Goal: Task Accomplishment & Management: Manage account settings

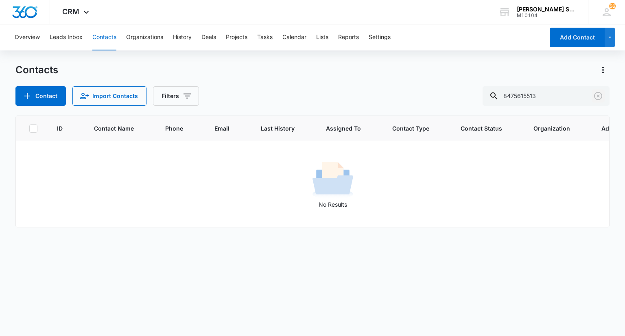
drag, startPoint x: 595, startPoint y: 94, endPoint x: 253, endPoint y: 107, distance: 342.7
click at [595, 94] on icon "Clear" at bounding box center [598, 96] width 8 height 8
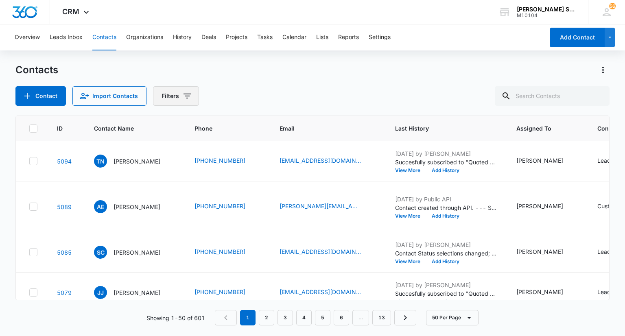
click at [184, 97] on icon "Filters" at bounding box center [187, 96] width 10 height 10
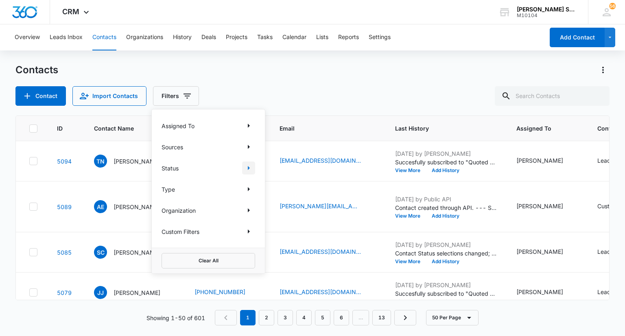
click at [248, 168] on icon "Show Status filters" at bounding box center [249, 168] width 2 height 4
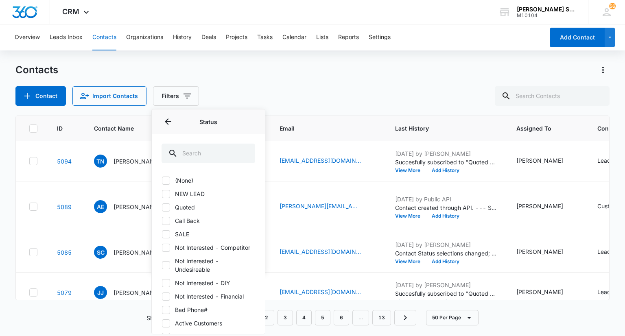
click at [167, 182] on icon at bounding box center [165, 180] width 7 height 7
click at [162, 181] on input "(None)" at bounding box center [162, 180] width 0 height 0
checkbox input "true"
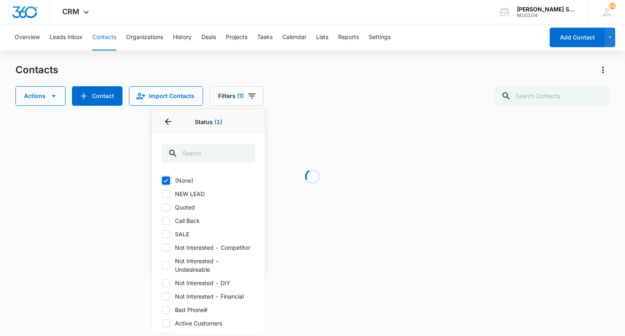
click at [167, 197] on icon at bounding box center [165, 194] width 7 height 7
click at [162, 194] on input "NEW LEAD" at bounding box center [162, 194] width 0 height 0
checkbox input "true"
click at [168, 206] on icon at bounding box center [165, 207] width 7 height 7
click at [162, 207] on input "Quoted" at bounding box center [162, 207] width 0 height 0
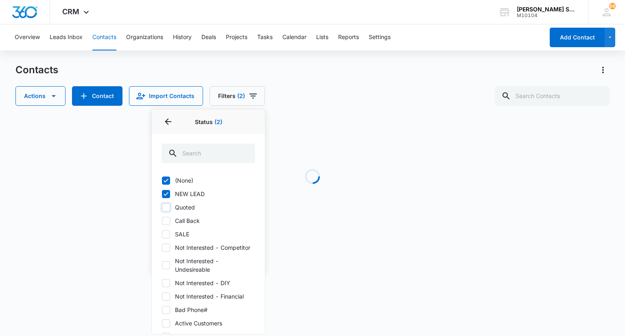
checkbox input "true"
click at [166, 217] on icon at bounding box center [165, 220] width 7 height 7
click at [162, 221] on input "Call Back" at bounding box center [162, 221] width 0 height 0
checkbox input "true"
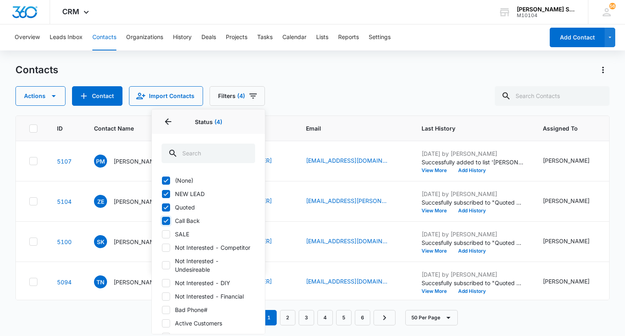
scroll to position [70, 0]
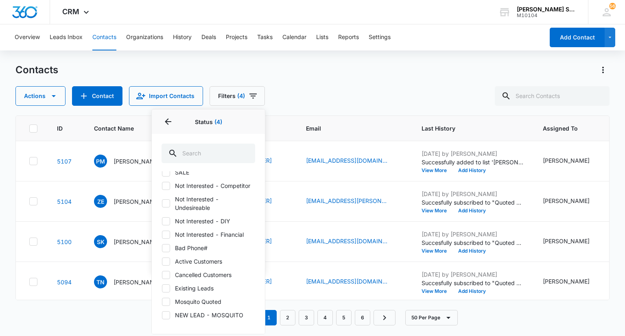
click at [168, 289] on icon at bounding box center [165, 288] width 7 height 7
click at [162, 289] on input "Existing Leads" at bounding box center [162, 288] width 0 height 0
checkbox input "true"
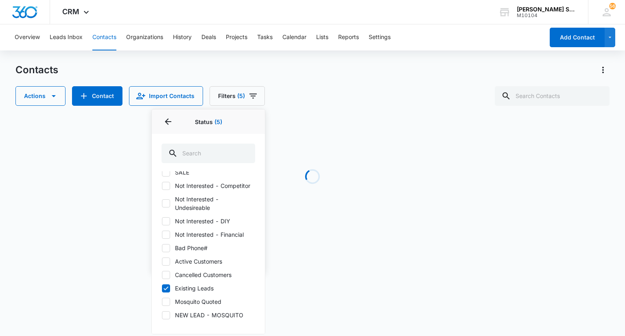
click at [425, 88] on div "Actions Contact Import Contacts Filters (5) Assigned To Sources Status 5 Status…" at bounding box center [312, 96] width 594 height 20
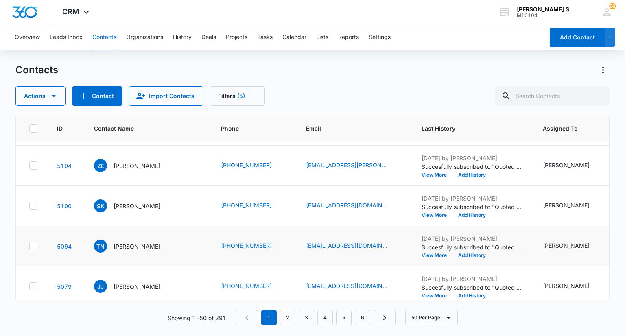
scroll to position [0, 0]
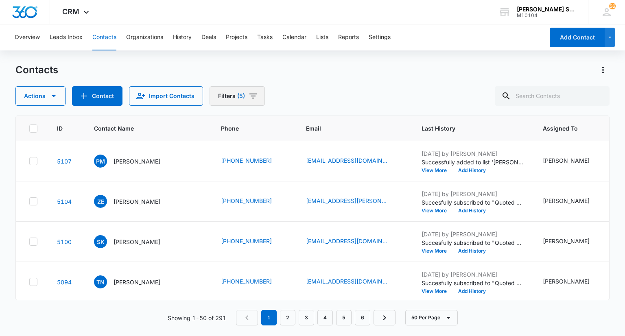
click at [250, 94] on icon "Filters" at bounding box center [253, 96] width 7 height 5
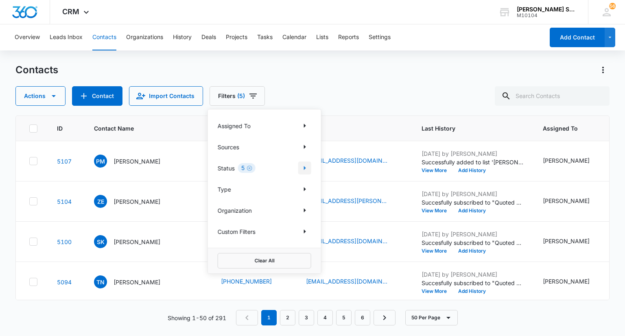
click at [305, 168] on icon "Show Status filters" at bounding box center [305, 168] width 2 height 4
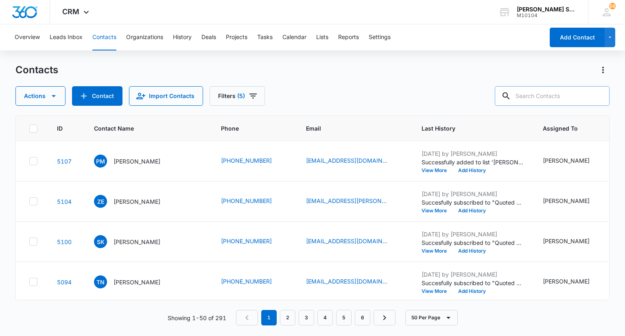
click at [540, 98] on input "text" at bounding box center [552, 96] width 115 height 20
click at [254, 96] on icon "Filters" at bounding box center [253, 96] width 10 height 10
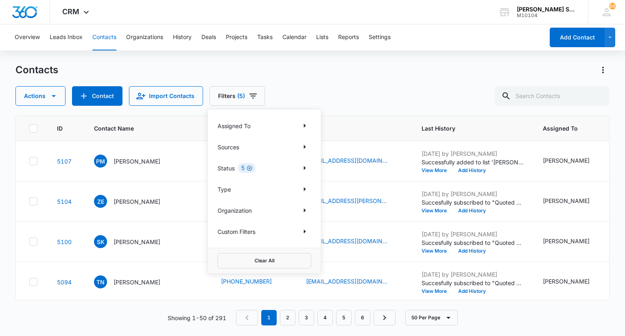
click at [251, 168] on icon "Clear" at bounding box center [250, 168] width 6 height 6
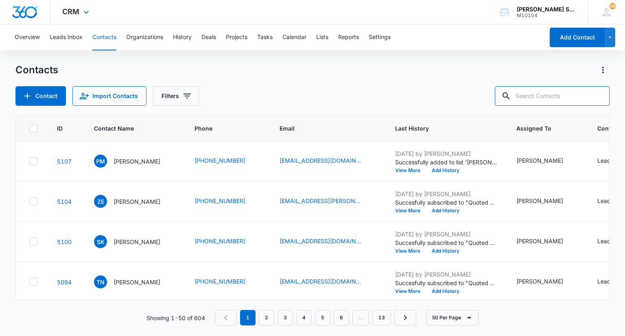
drag, startPoint x: 542, startPoint y: 99, endPoint x: 186, endPoint y: 0, distance: 369.7
click at [542, 99] on input "text" at bounding box center [552, 96] width 115 height 20
type input "[PERSON_NAME]"
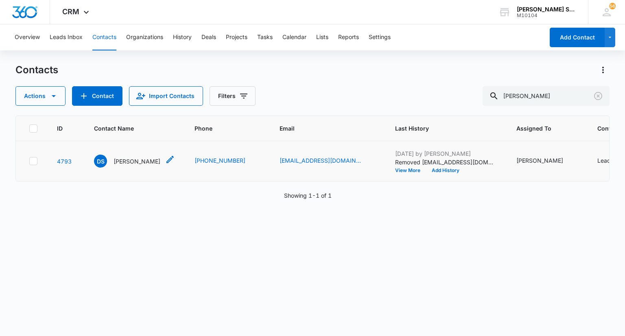
click at [140, 166] on p "[PERSON_NAME]" at bounding box center [137, 161] width 47 height 9
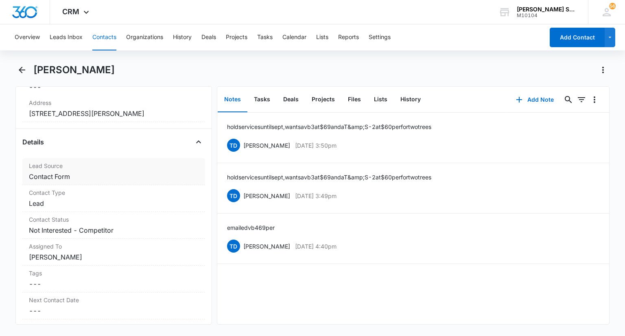
scroll to position [244, 0]
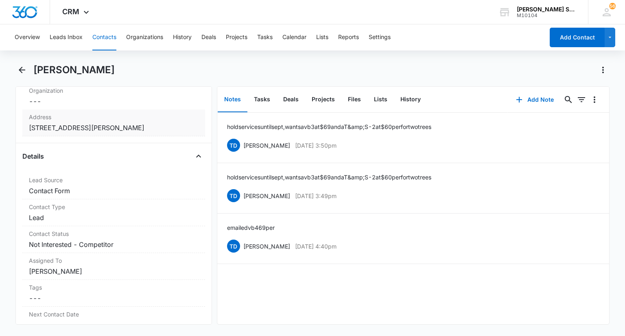
click at [164, 123] on dd "Cancel Save Changes [STREET_ADDRESS][PERSON_NAME]" at bounding box center [113, 128] width 169 height 10
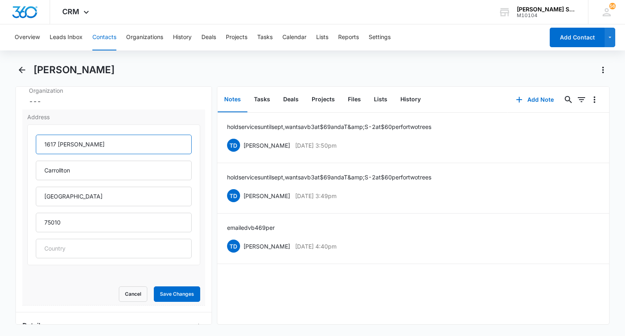
drag, startPoint x: 119, startPoint y: 144, endPoint x: 38, endPoint y: 137, distance: 81.3
click at [38, 137] on input "1617 [PERSON_NAME]" at bounding box center [114, 145] width 156 height 20
click at [130, 292] on button "Cancel" at bounding box center [133, 294] width 29 height 15
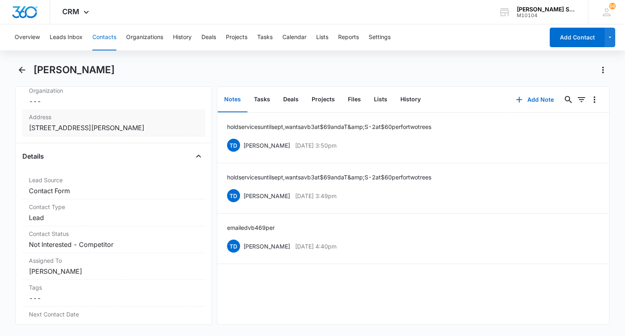
scroll to position [122, 0]
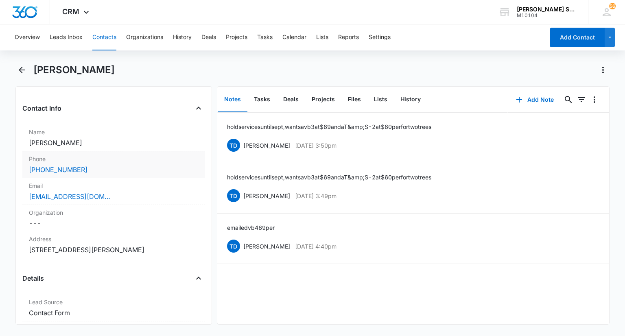
click at [127, 166] on div "[PHONE_NUMBER]" at bounding box center [113, 170] width 169 height 10
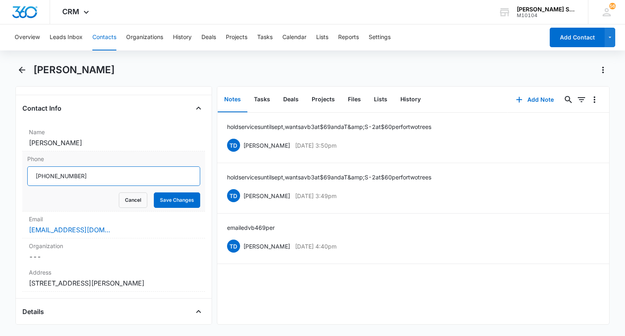
drag, startPoint x: 106, startPoint y: 176, endPoint x: 34, endPoint y: 169, distance: 72.0
click at [34, 169] on input "Phone" at bounding box center [113, 177] width 173 height 20
click at [130, 200] on button "Cancel" at bounding box center [133, 200] width 29 height 15
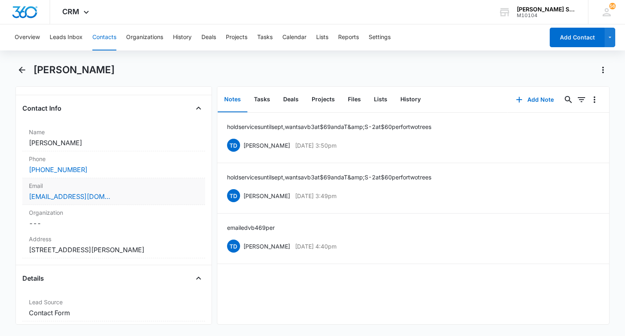
click at [107, 186] on label "Email" at bounding box center [113, 186] width 169 height 9
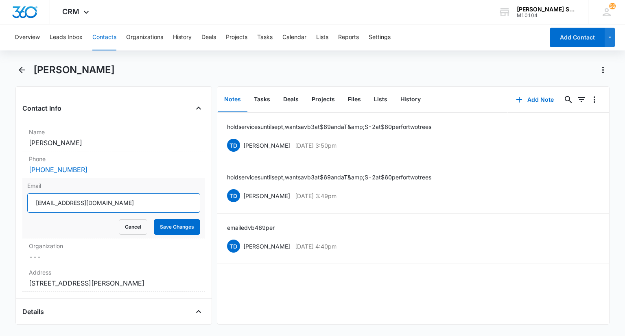
drag, startPoint x: 110, startPoint y: 205, endPoint x: 34, endPoint y: 201, distance: 75.5
click at [34, 201] on input "[EMAIL_ADDRESS][DOMAIN_NAME]" at bounding box center [113, 203] width 173 height 20
click at [125, 225] on button "Cancel" at bounding box center [133, 226] width 29 height 15
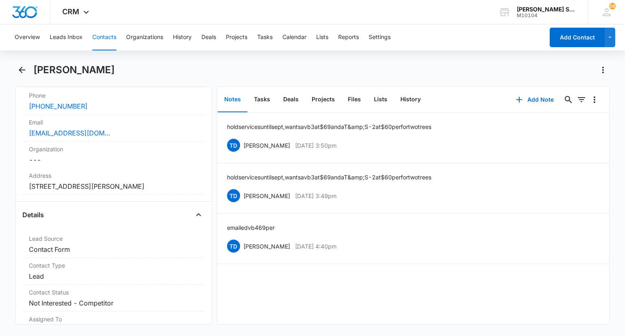
scroll to position [285, 0]
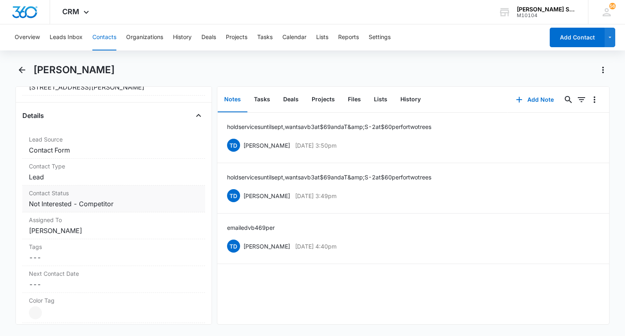
click at [66, 200] on dd "Cancel Save Changes Not Interested - Competitor" at bounding box center [113, 204] width 169 height 10
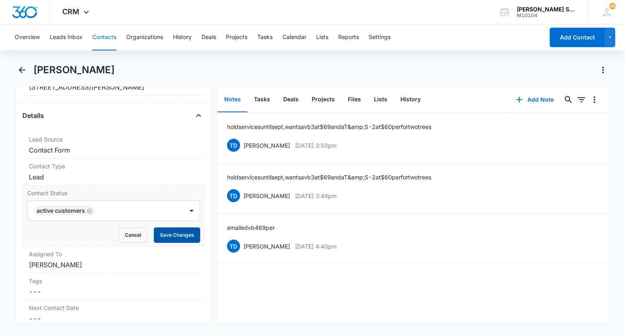
click at [157, 230] on button "Save Changes" at bounding box center [177, 235] width 46 height 15
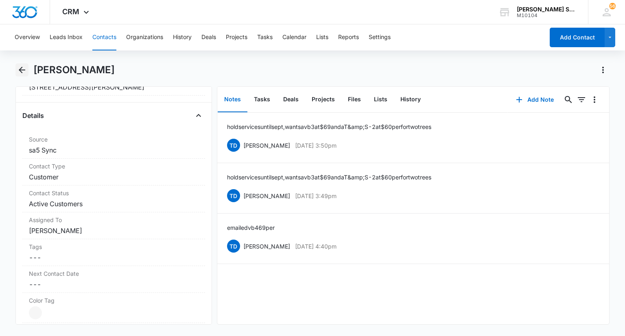
click at [25, 66] on icon "Back" at bounding box center [22, 70] width 10 height 10
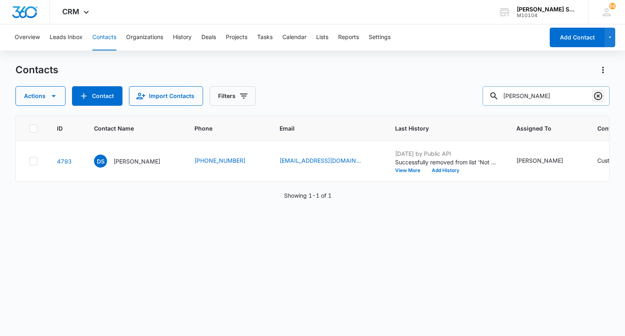
click at [598, 93] on icon "Clear" at bounding box center [599, 96] width 10 height 10
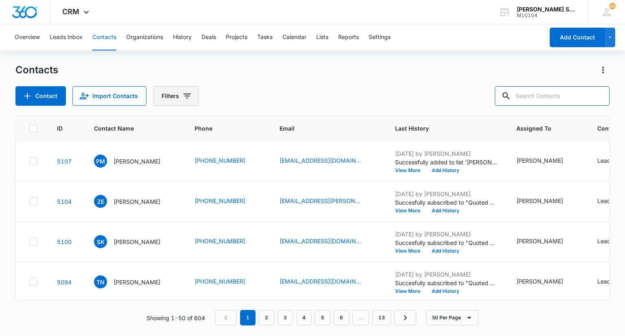
click at [186, 96] on icon "Filters" at bounding box center [187, 96] width 7 height 5
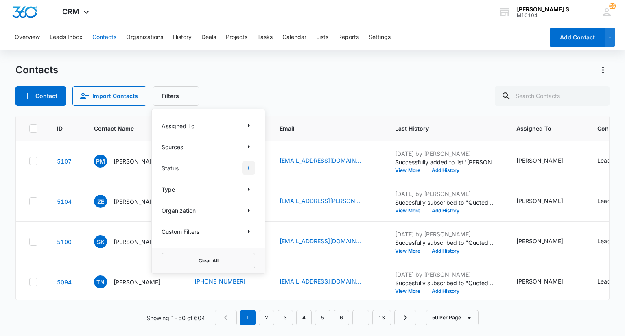
click at [249, 167] on icon "Show Status filters" at bounding box center [249, 168] width 10 height 10
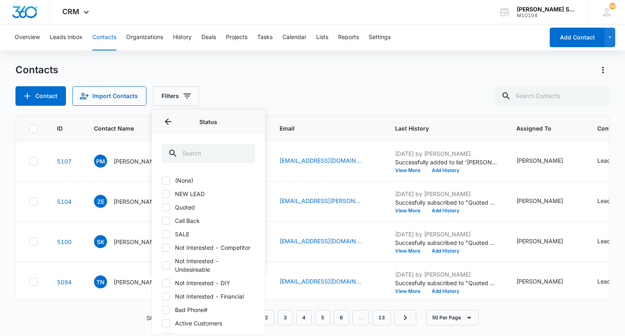
click at [168, 180] on icon at bounding box center [165, 180] width 7 height 7
click at [162, 180] on input "(None)" at bounding box center [162, 180] width 0 height 0
checkbox input "true"
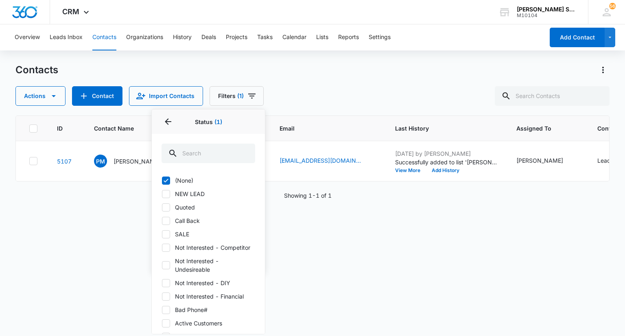
click at [168, 196] on icon at bounding box center [165, 194] width 7 height 7
click at [162, 194] on input "NEW LEAD" at bounding box center [162, 194] width 0 height 0
checkbox input "true"
click at [162, 210] on icon at bounding box center [165, 207] width 7 height 7
click at [162, 208] on input "Quoted" at bounding box center [162, 207] width 0 height 0
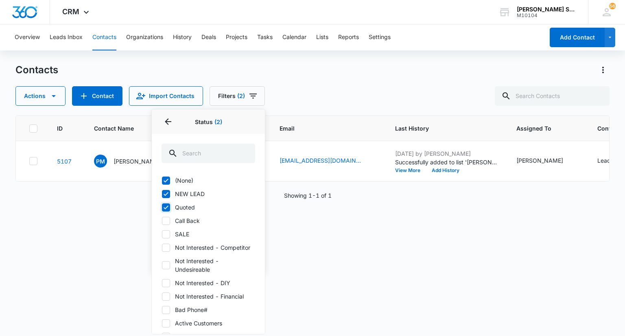
checkbox input "true"
click at [166, 222] on icon at bounding box center [165, 220] width 7 height 7
click at [162, 221] on input "Call Back" at bounding box center [162, 221] width 0 height 0
checkbox input "true"
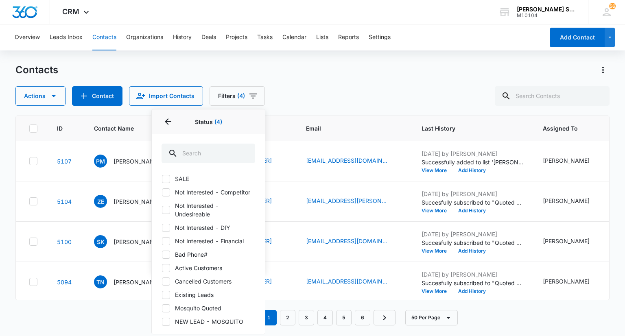
scroll to position [70, 0]
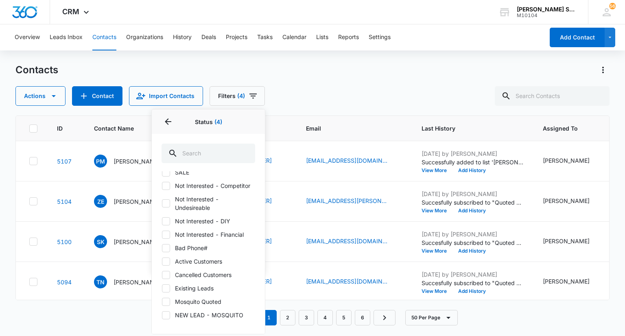
click at [169, 287] on icon at bounding box center [165, 288] width 7 height 7
click at [162, 288] on input "Existing Leads" at bounding box center [162, 288] width 0 height 0
click at [309, 100] on div "Actions Contact Import Contacts Filters (5) Assigned To Sources Status 5 Status…" at bounding box center [312, 96] width 594 height 20
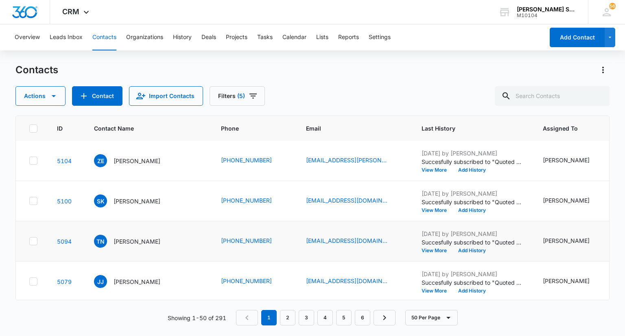
scroll to position [0, 0]
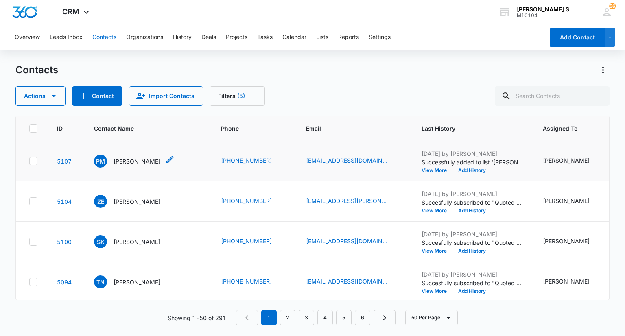
click at [134, 166] on p "[PERSON_NAME]" at bounding box center [137, 161] width 47 height 9
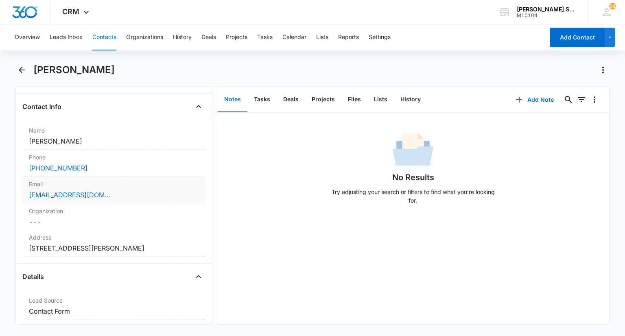
scroll to position [122, 0]
click at [109, 235] on label "Address" at bounding box center [113, 239] width 169 height 9
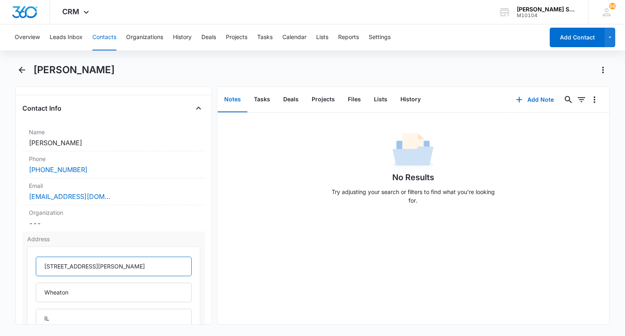
drag, startPoint x: 93, startPoint y: 263, endPoint x: 28, endPoint y: 262, distance: 65.6
click at [26, 262] on div "Address [STREET_ADDRESS][PERSON_NAME] Save Changes" at bounding box center [113, 330] width 182 height 196
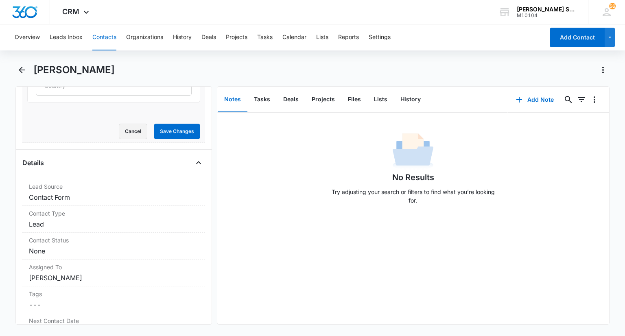
click at [125, 133] on button "Cancel" at bounding box center [133, 131] width 29 height 15
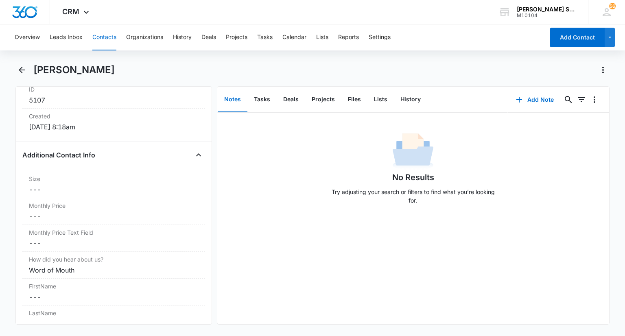
scroll to position [554, 0]
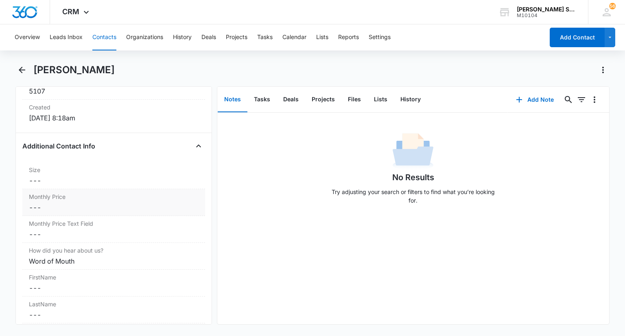
click at [57, 203] on dd "Cancel Save Changes ---" at bounding box center [113, 208] width 169 height 10
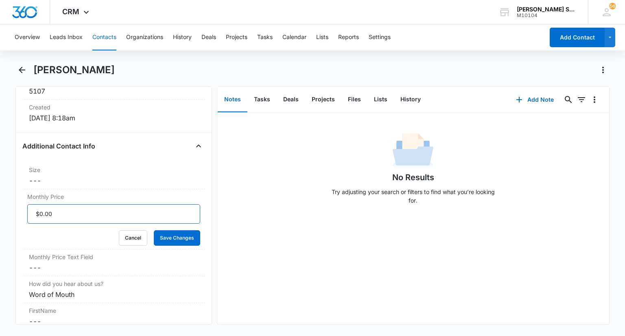
click at [46, 216] on input "Monthly Price" at bounding box center [113, 214] width 173 height 20
click at [33, 169] on label "Size" at bounding box center [113, 170] width 169 height 9
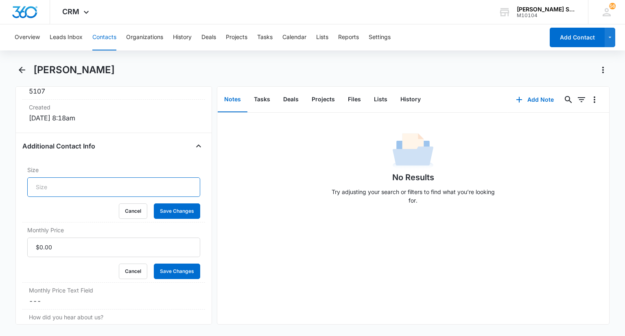
click at [39, 184] on input "Size" at bounding box center [113, 188] width 173 height 20
type input "7"
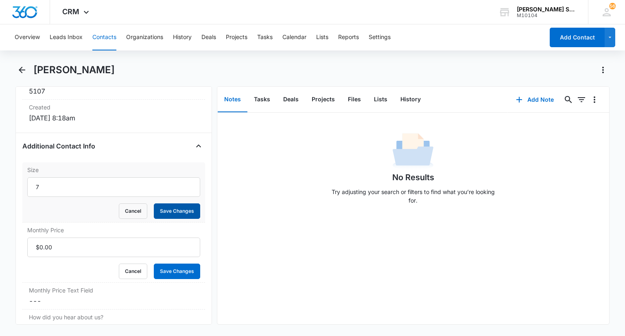
click at [158, 211] on button "Save Changes" at bounding box center [177, 211] width 46 height 15
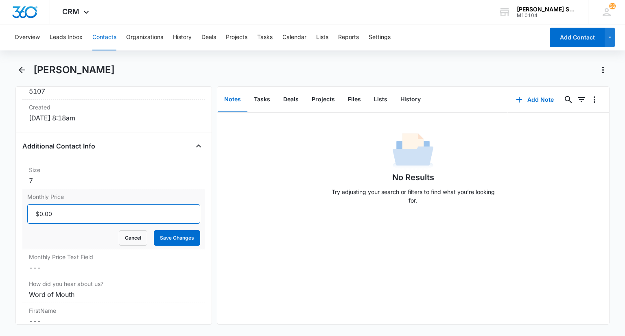
click at [59, 214] on input "Monthly Price" at bounding box center [113, 214] width 173 height 20
click at [42, 210] on input "Monthly Price" at bounding box center [113, 214] width 173 height 20
type input "$57.60"
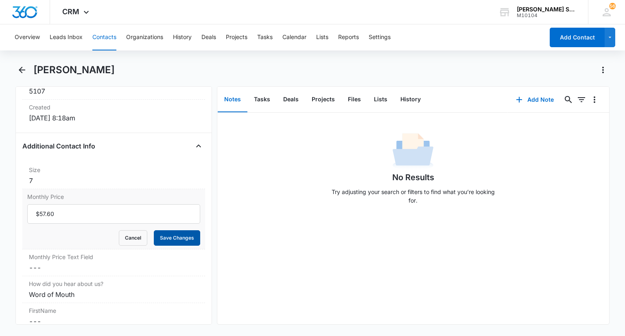
click at [166, 238] on button "Save Changes" at bounding box center [177, 237] width 46 height 15
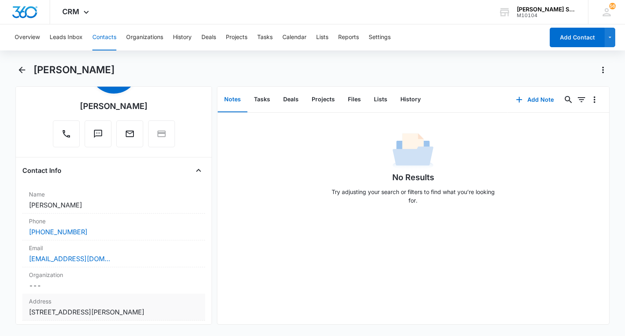
scroll to position [122, 0]
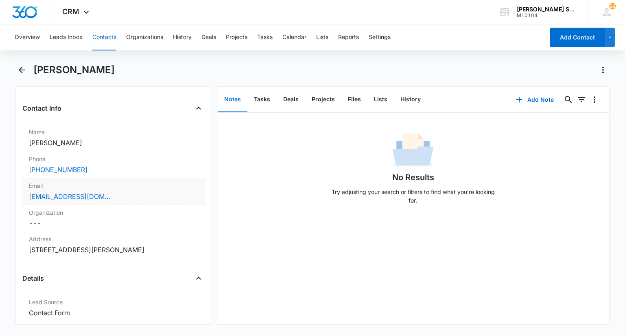
click at [119, 192] on div "[EMAIL_ADDRESS][DOMAIN_NAME]" at bounding box center [113, 197] width 169 height 10
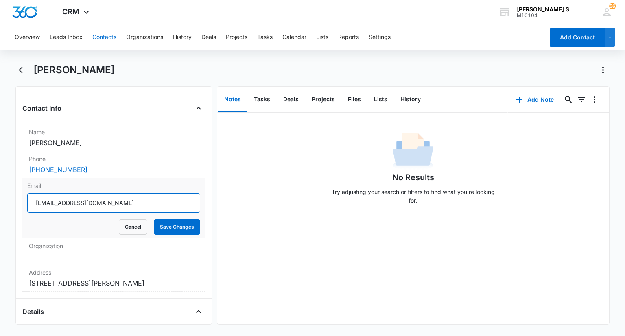
drag, startPoint x: 97, startPoint y: 206, endPoint x: 35, endPoint y: 204, distance: 62.3
click at [35, 204] on input "[EMAIL_ADDRESS][DOMAIN_NAME]" at bounding box center [113, 203] width 173 height 20
click at [129, 226] on button "Cancel" at bounding box center [133, 226] width 29 height 15
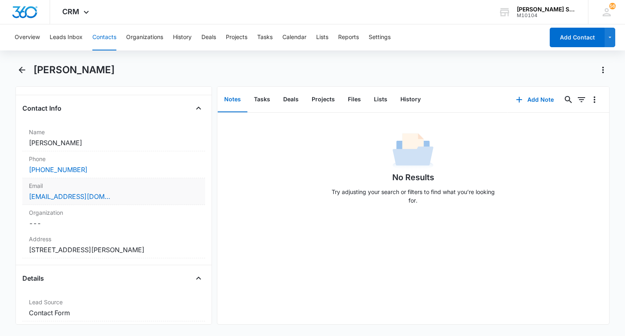
click at [114, 192] on div "[EMAIL_ADDRESS][DOMAIN_NAME]" at bounding box center [113, 197] width 169 height 10
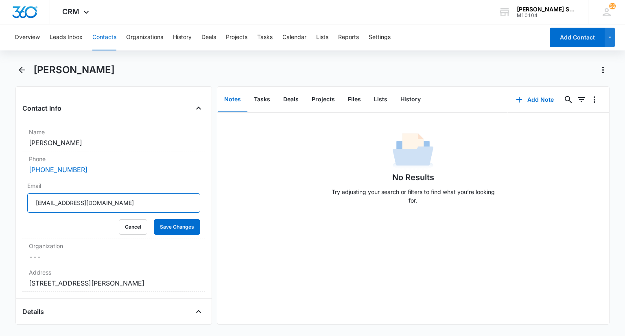
drag, startPoint x: 94, startPoint y: 202, endPoint x: 18, endPoint y: 198, distance: 76.6
click at [18, 198] on div "Remove PM [PERSON_NAME] Contact Info Name Cancel Save Changes [PERSON_NAME] Pho…" at bounding box center [113, 205] width 196 height 239
click at [121, 229] on button "Cancel" at bounding box center [133, 226] width 29 height 15
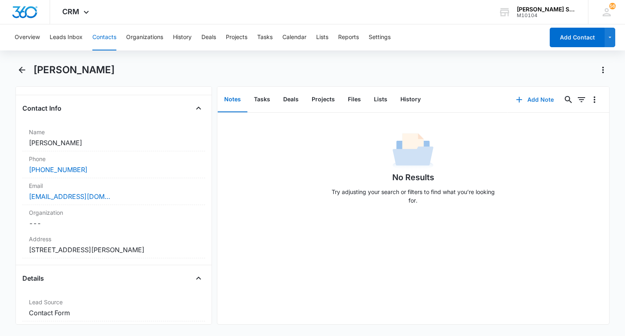
click at [538, 98] on button "Add Note" at bounding box center [535, 100] width 54 height 20
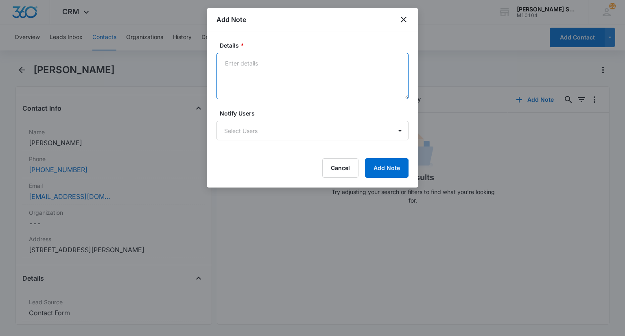
click at [298, 78] on textarea "Details *" at bounding box center [313, 76] width 192 height 46
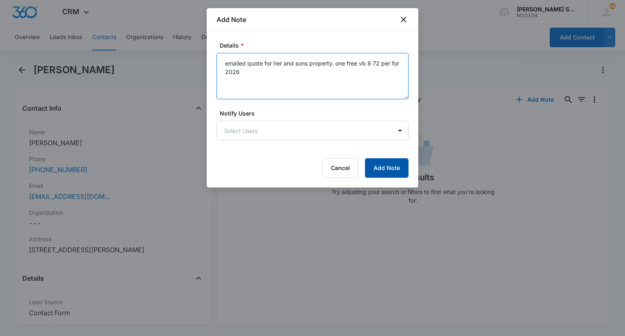
type textarea "emailed quote for her and sons property. one free vb 8 72 per for 2026"
click at [383, 167] on button "Add Note" at bounding box center [387, 168] width 44 height 20
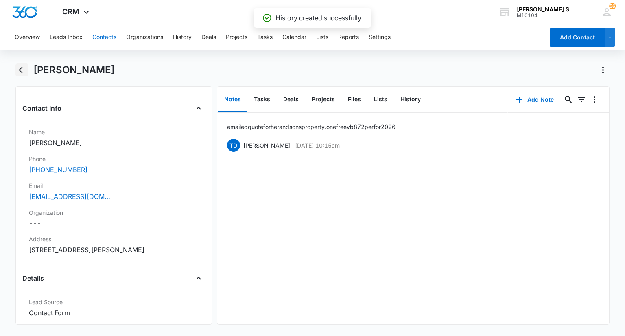
click at [20, 71] on icon "Back" at bounding box center [22, 70] width 7 height 7
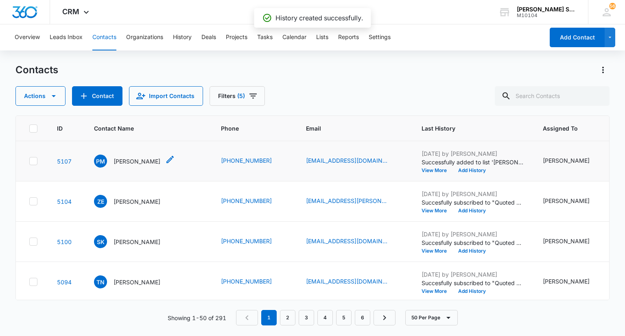
click at [135, 166] on p "[PERSON_NAME]" at bounding box center [137, 161] width 47 height 9
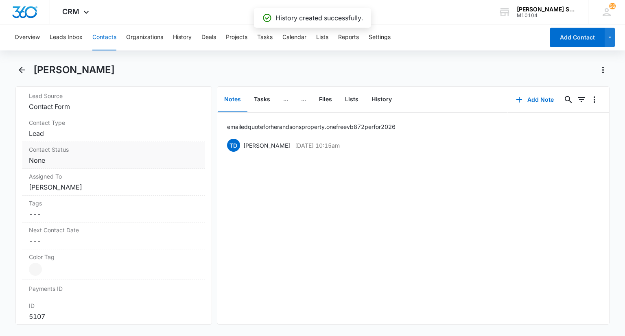
scroll to position [326, 0]
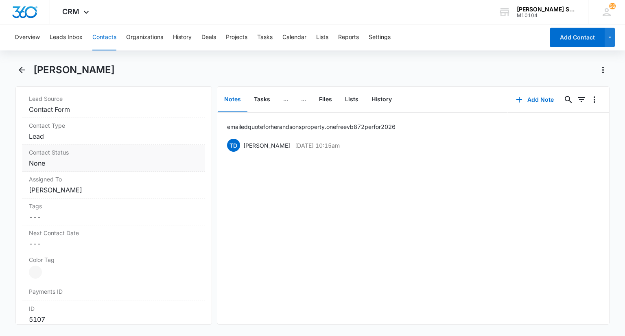
click at [67, 158] on dd "Cancel Save Changes None" at bounding box center [113, 163] width 169 height 10
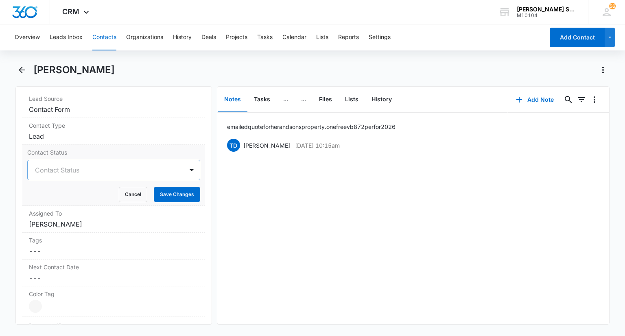
click at [51, 170] on div at bounding box center [104, 169] width 138 height 11
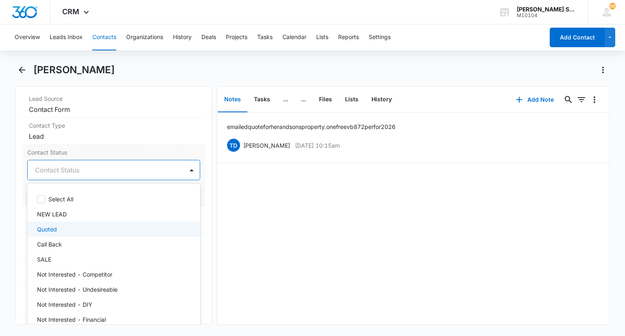
click at [46, 228] on p "Quoted" at bounding box center [47, 229] width 20 height 9
click at [188, 167] on div at bounding box center [191, 170] width 13 height 13
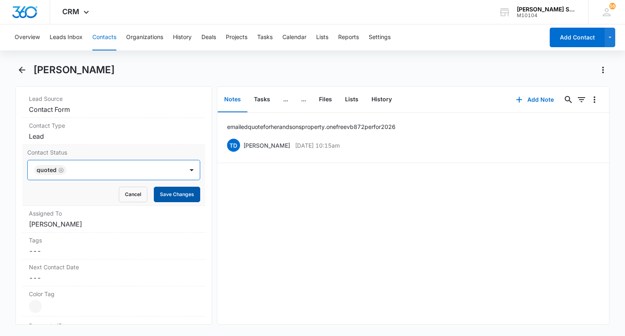
click at [179, 195] on button "Save Changes" at bounding box center [177, 194] width 46 height 15
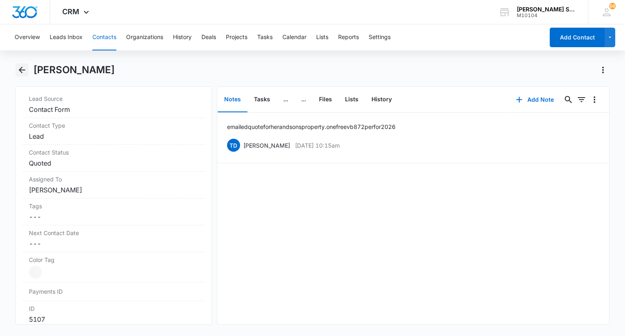
click at [20, 70] on icon "Back" at bounding box center [22, 70] width 7 height 7
